Goal: Information Seeking & Learning: Understand process/instructions

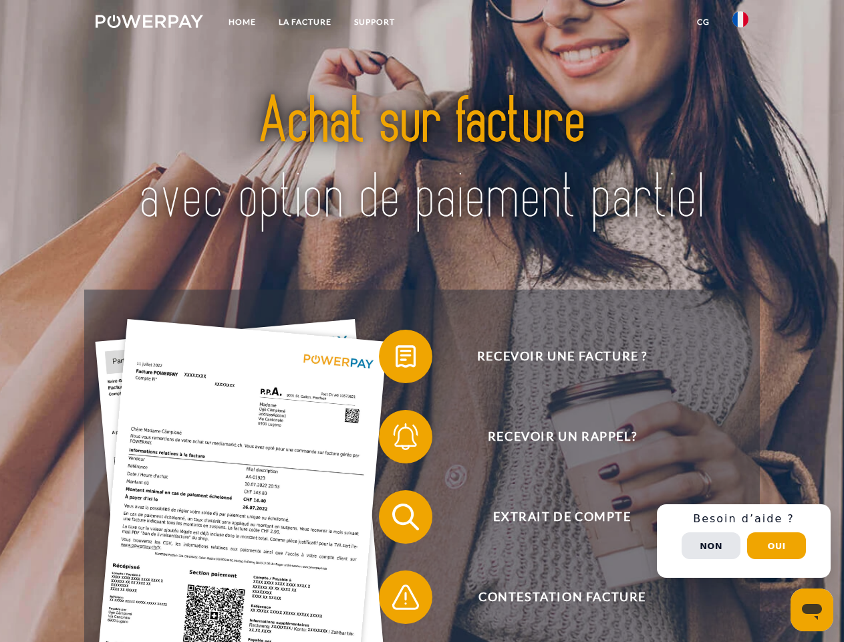
click at [149, 23] on img at bounding box center [150, 21] width 108 height 13
click at [741, 23] on img at bounding box center [741, 19] width 16 height 16
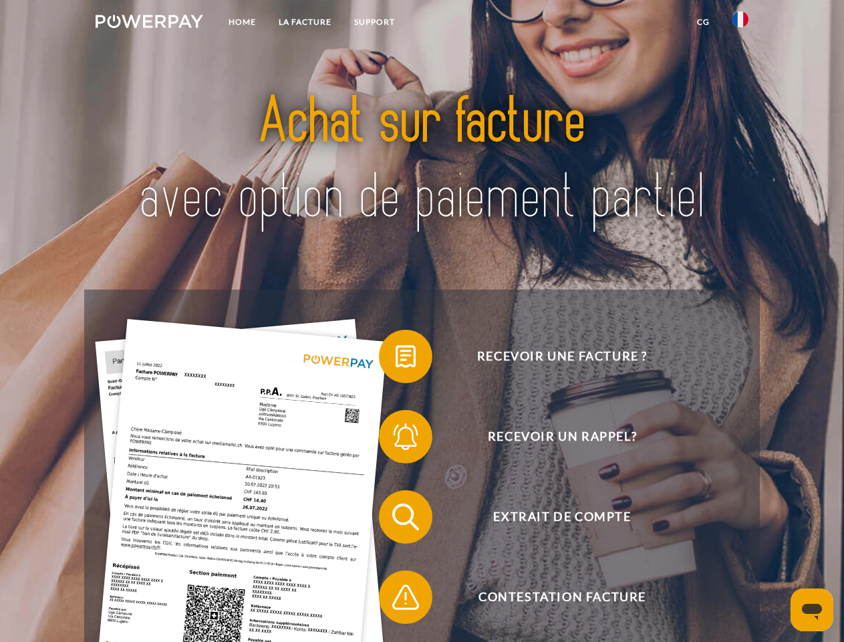
click at [703, 22] on link "CG" at bounding box center [703, 22] width 35 height 24
click at [396, 359] on span at bounding box center [385, 356] width 67 height 67
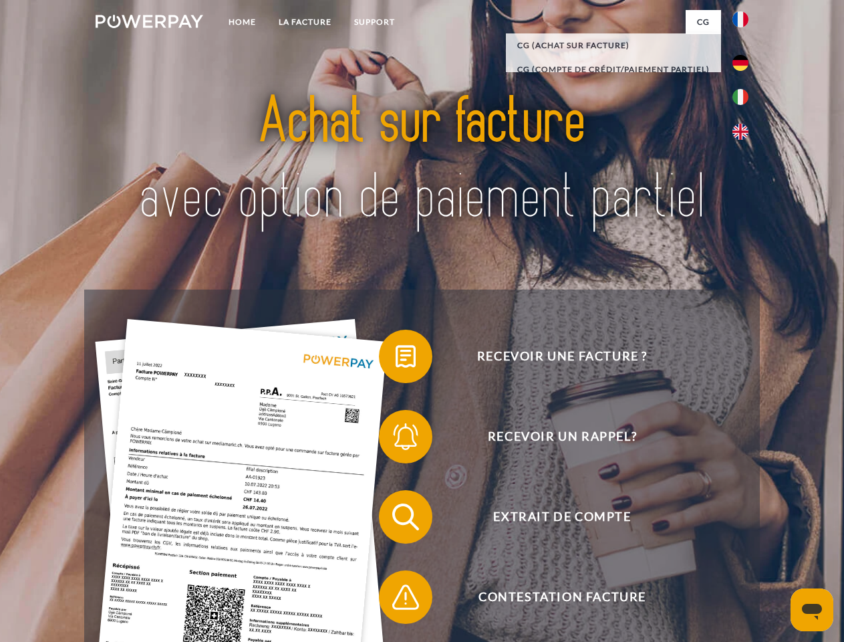
click at [396, 439] on span at bounding box center [385, 436] width 67 height 67
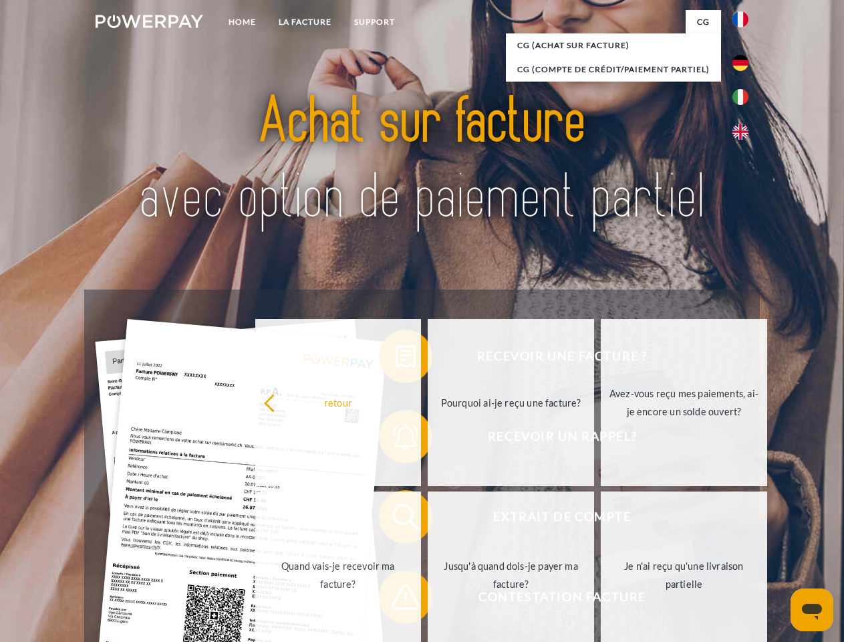
click at [428, 520] on link "Jusqu'à quand dois-je payer ma facture?" at bounding box center [511, 574] width 166 height 167
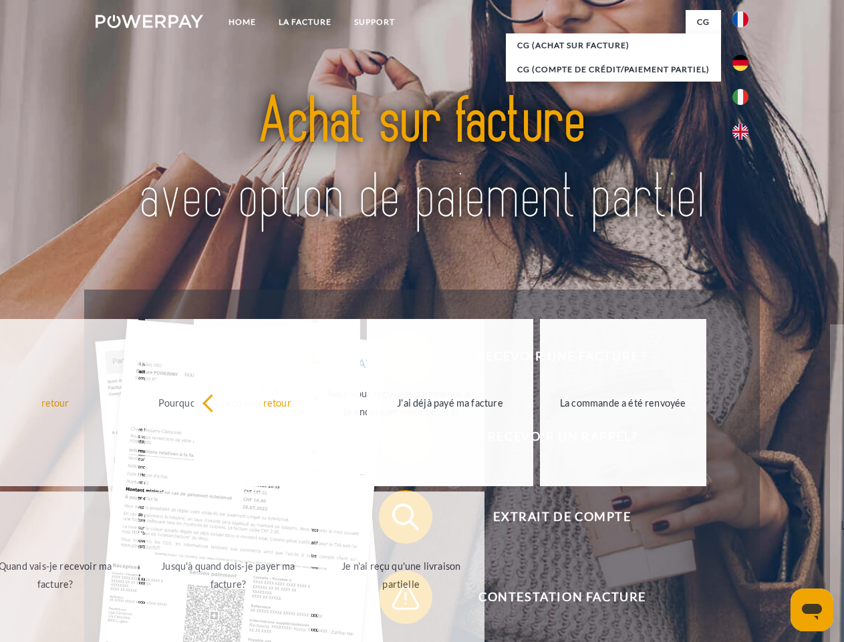
click at [396, 600] on span at bounding box center [385, 597] width 67 height 67
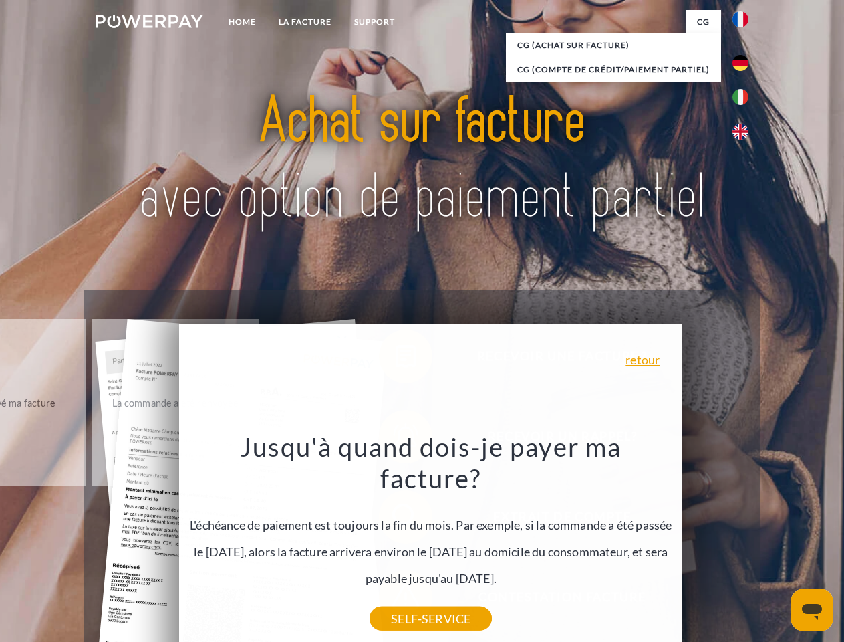
click at [744, 541] on div "Recevoir une facture ? Recevoir un rappel? Extrait de compte retour" at bounding box center [421, 557] width 675 height 535
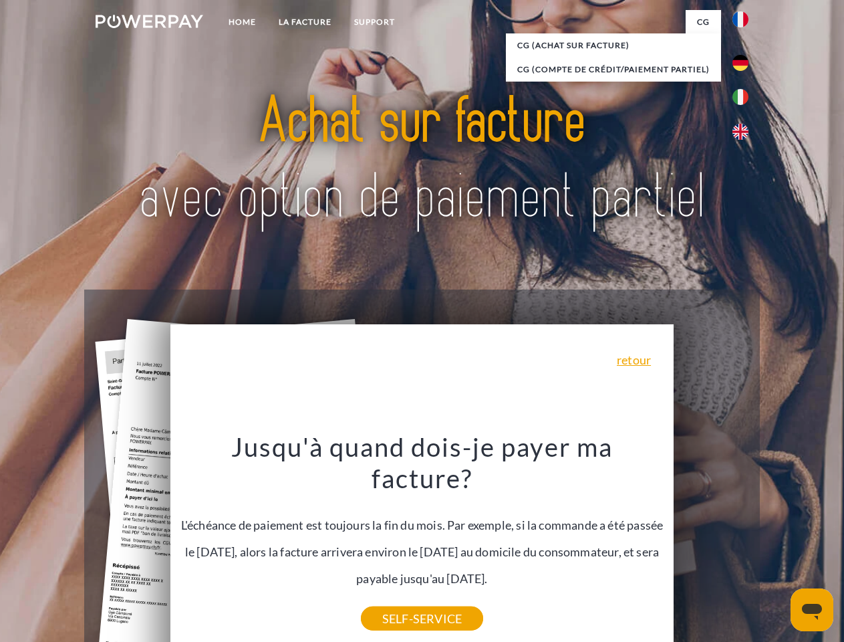
click at [711, 544] on span "Extrait de compte" at bounding box center [562, 516] width 328 height 53
click at [777, 546] on header "Home LA FACTURE Support" at bounding box center [422, 461] width 844 height 923
